Goal: Information Seeking & Learning: Understand process/instructions

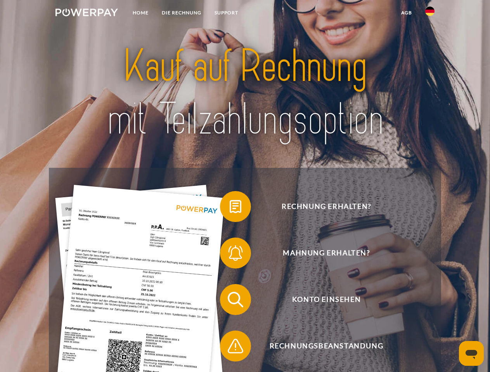
click at [86, 14] on img at bounding box center [86, 13] width 62 height 8
click at [430, 14] on img at bounding box center [429, 11] width 9 height 9
click at [406, 13] on link "agb" at bounding box center [406, 13] width 24 height 14
click at [230, 208] on span at bounding box center [223, 206] width 39 height 39
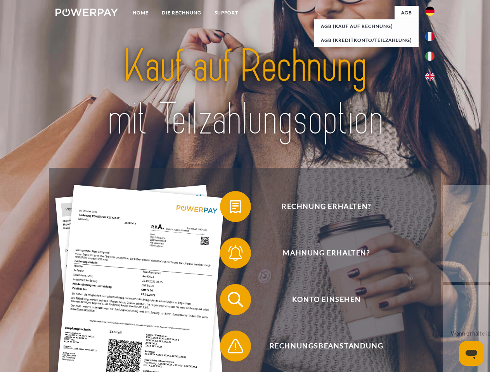
click at [230, 255] on span at bounding box center [223, 253] width 39 height 39
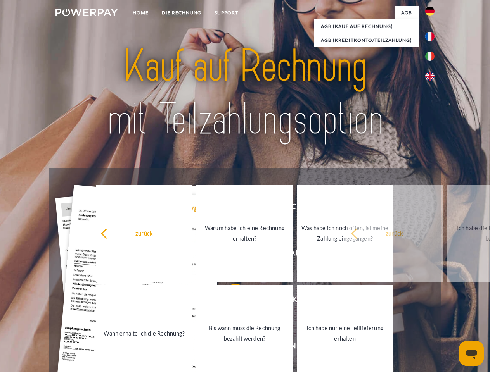
click at [230, 301] on link "Bis wann muss die Rechnung bezahlt werden?" at bounding box center [244, 333] width 97 height 97
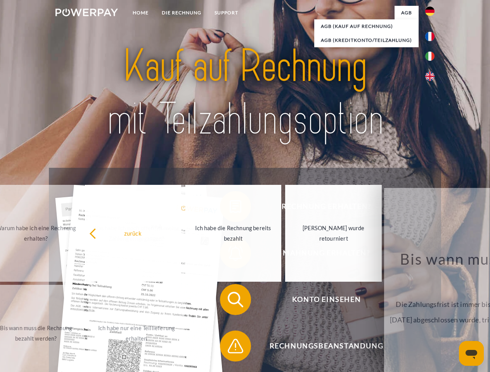
click at [230, 348] on span at bounding box center [223, 346] width 39 height 39
click at [471, 354] on icon "Messaging-Fenster öffnen" at bounding box center [471, 354] width 12 height 9
